Goal: Navigation & Orientation: Find specific page/section

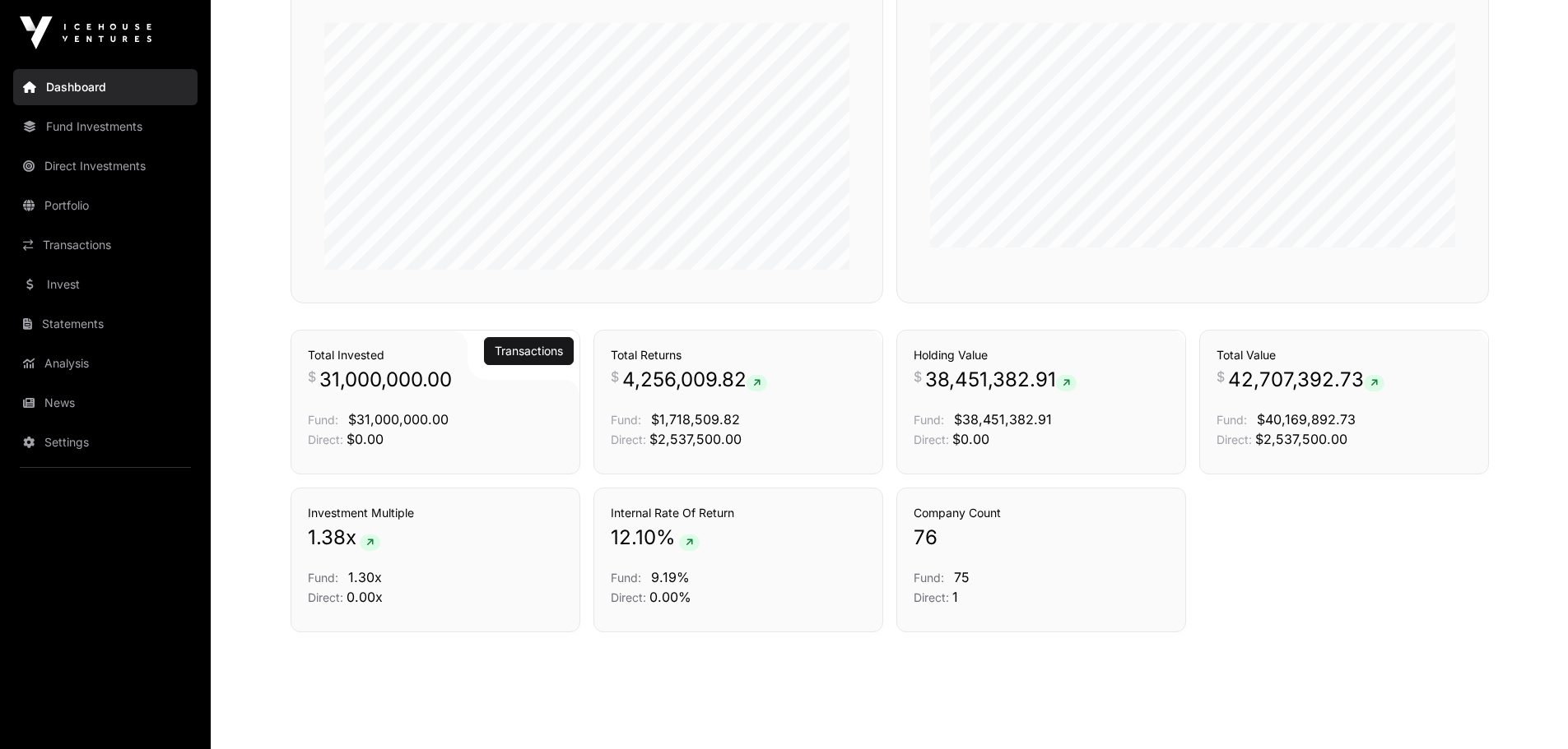
scroll to position [801, 0]
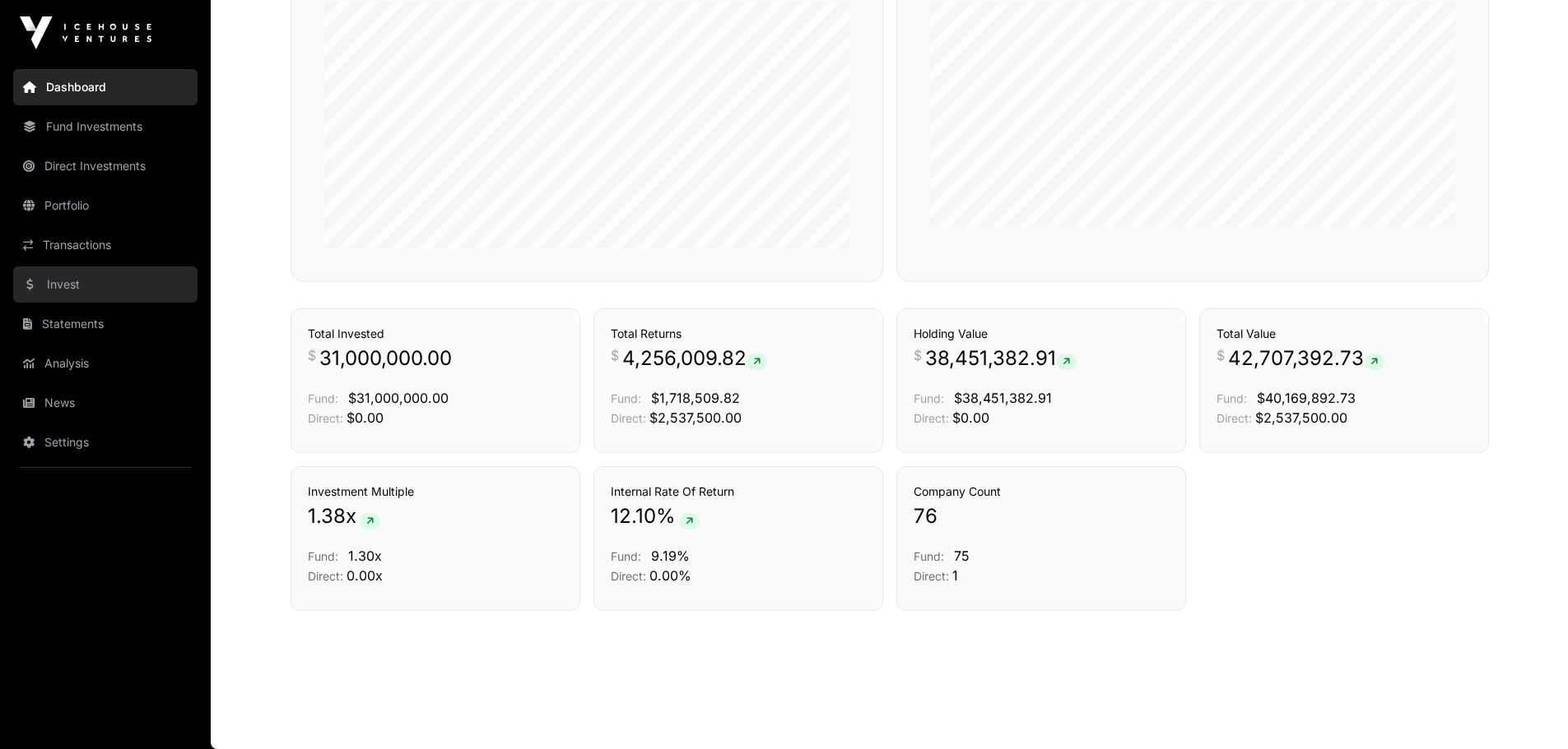
click at [103, 293] on link "Invest" at bounding box center [105, 284] width 184 height 36
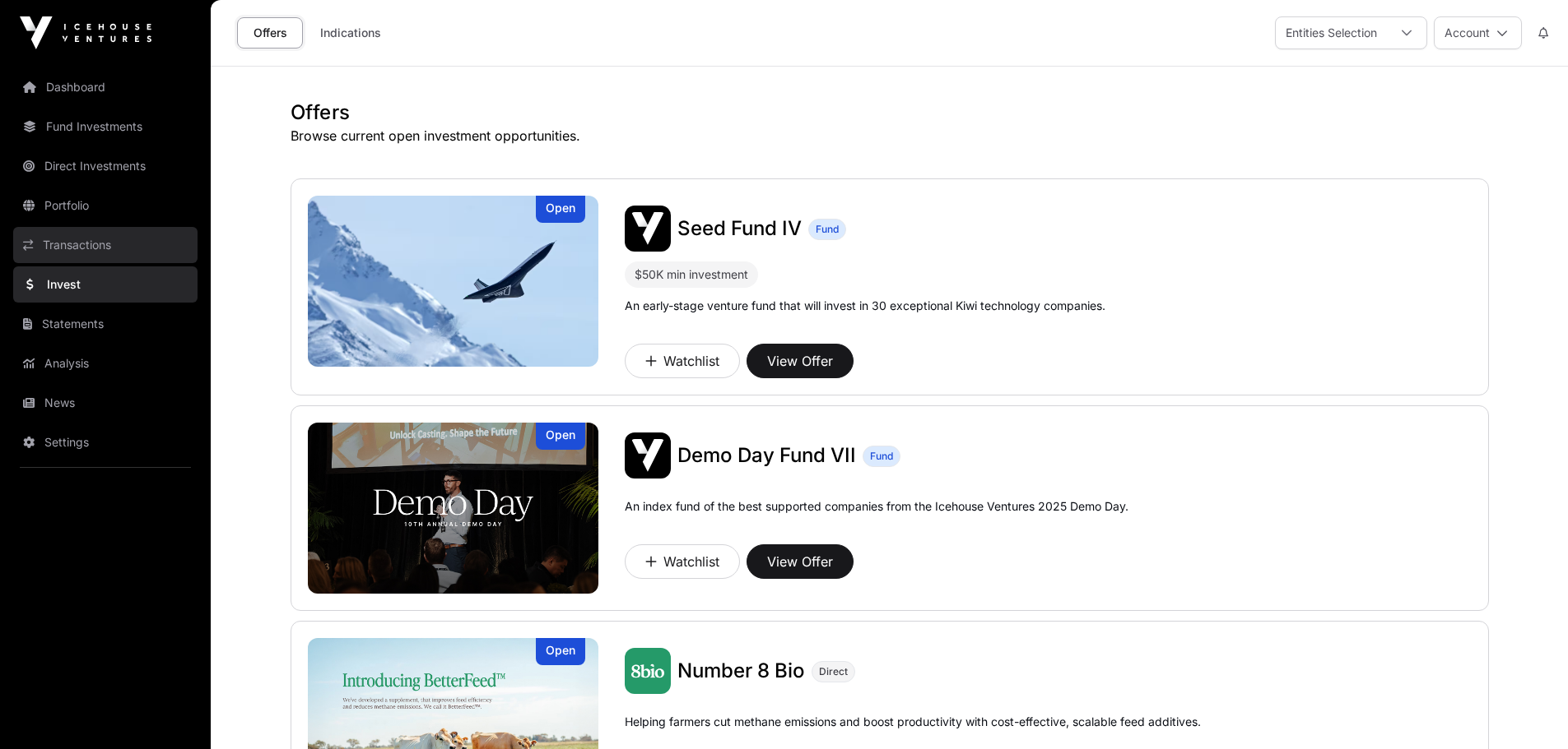
click at [93, 246] on link "Transactions" at bounding box center [105, 245] width 184 height 36
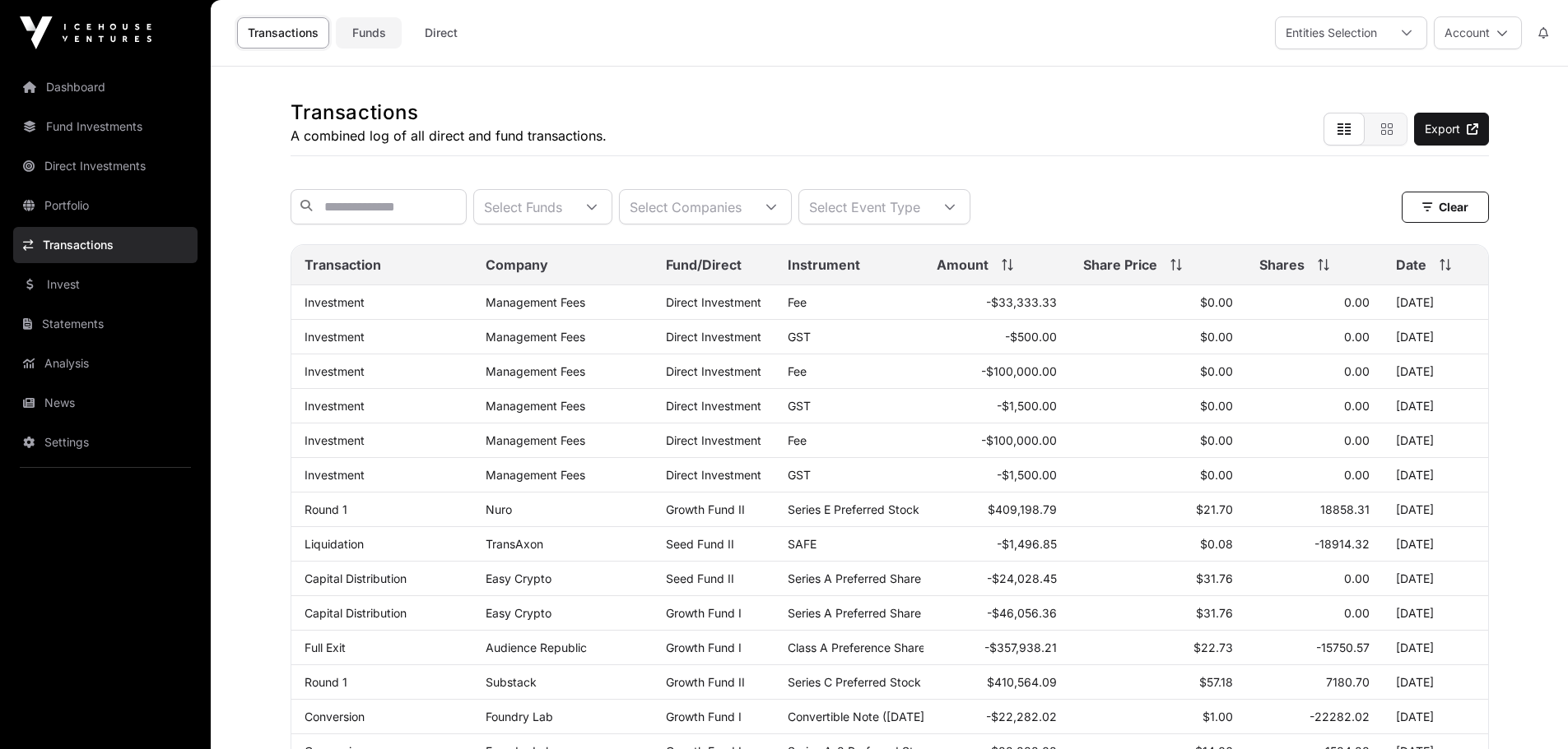
click at [370, 29] on link "Funds" at bounding box center [368, 32] width 65 height 31
